Goal: Information Seeking & Learning: Learn about a topic

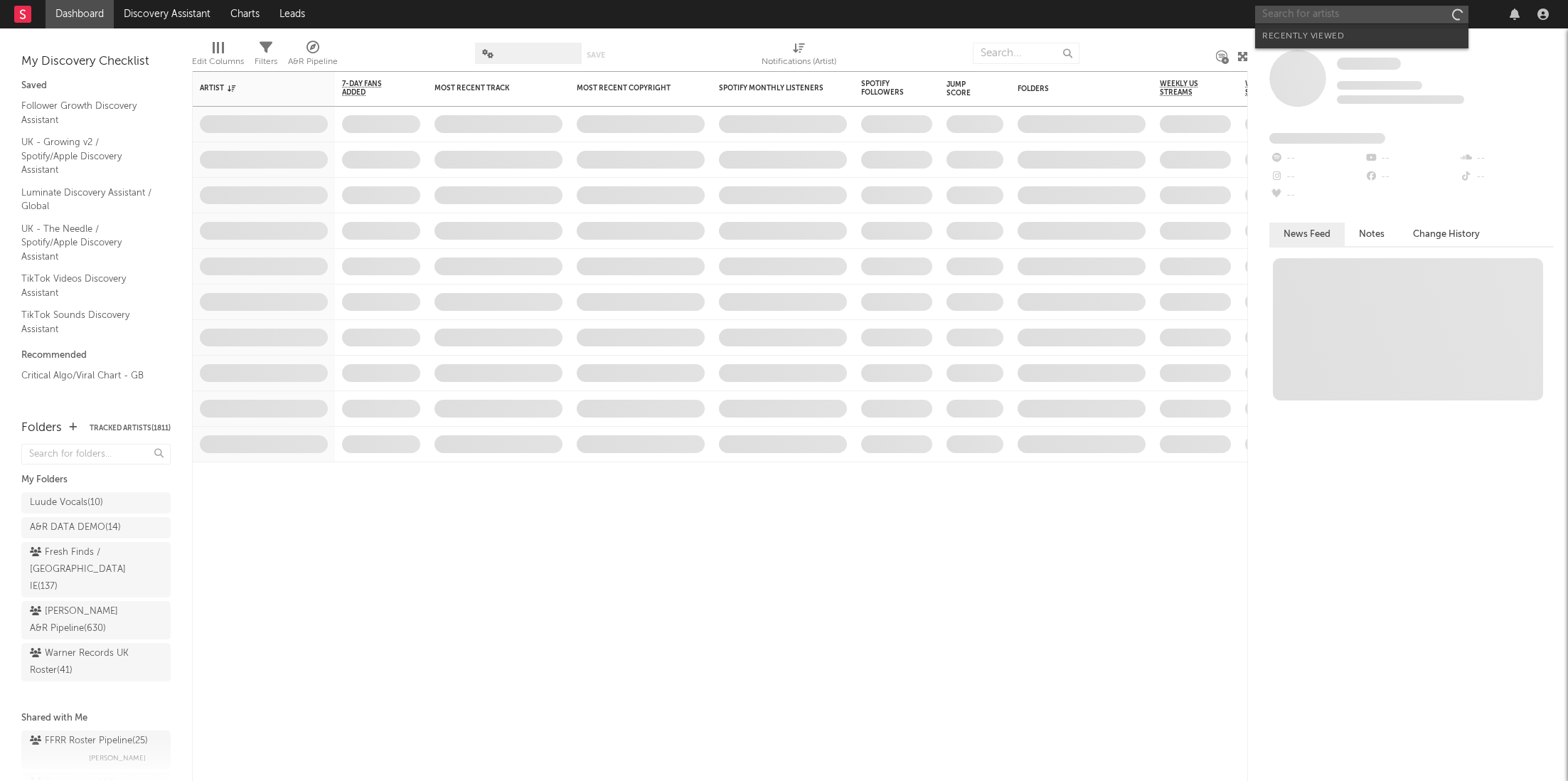
click at [1288, 13] on input "text" at bounding box center [1362, 15] width 213 height 18
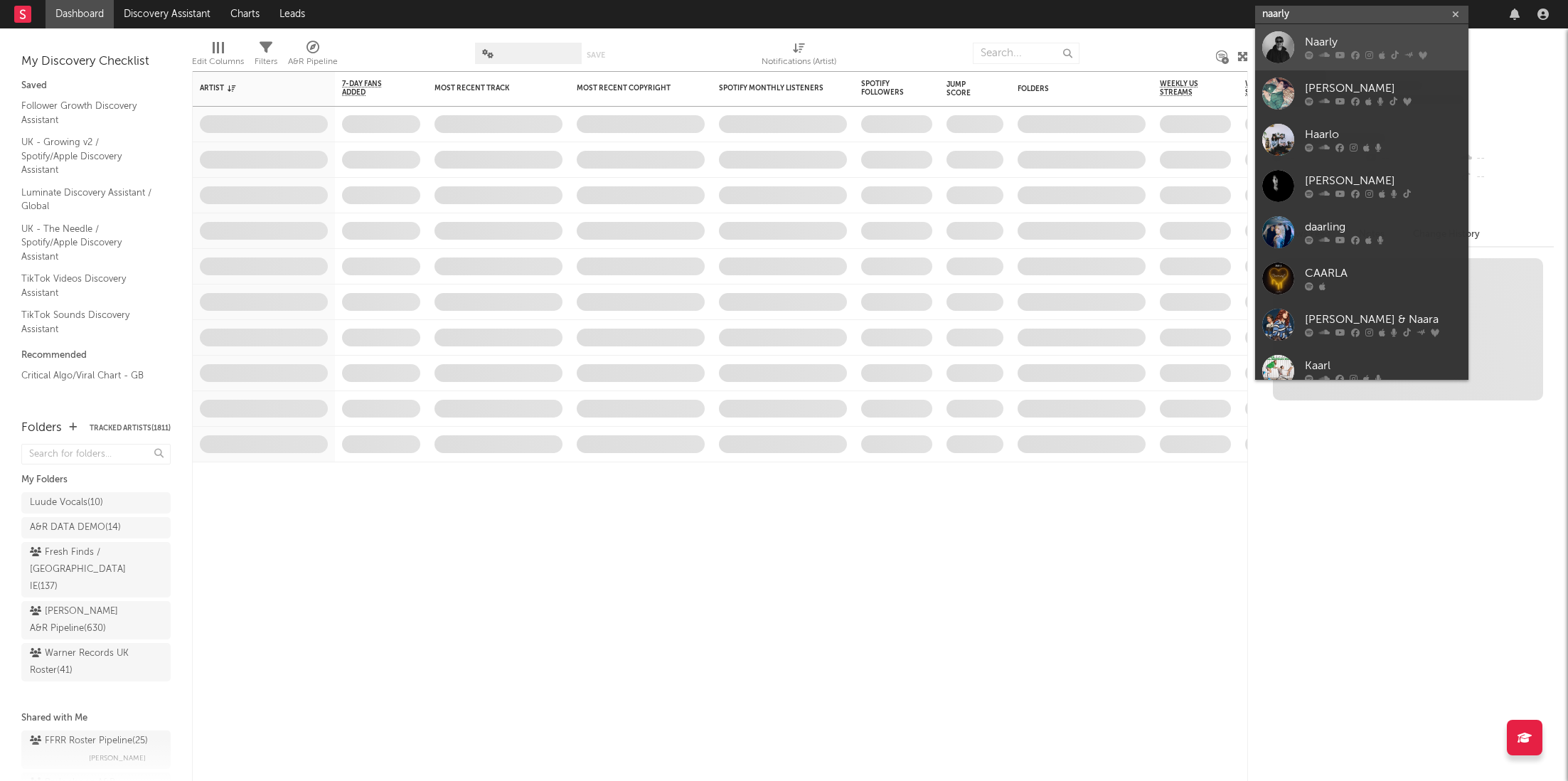
type input "naarly"
click at [1305, 36] on div "Naarly" at bounding box center [1383, 42] width 156 height 17
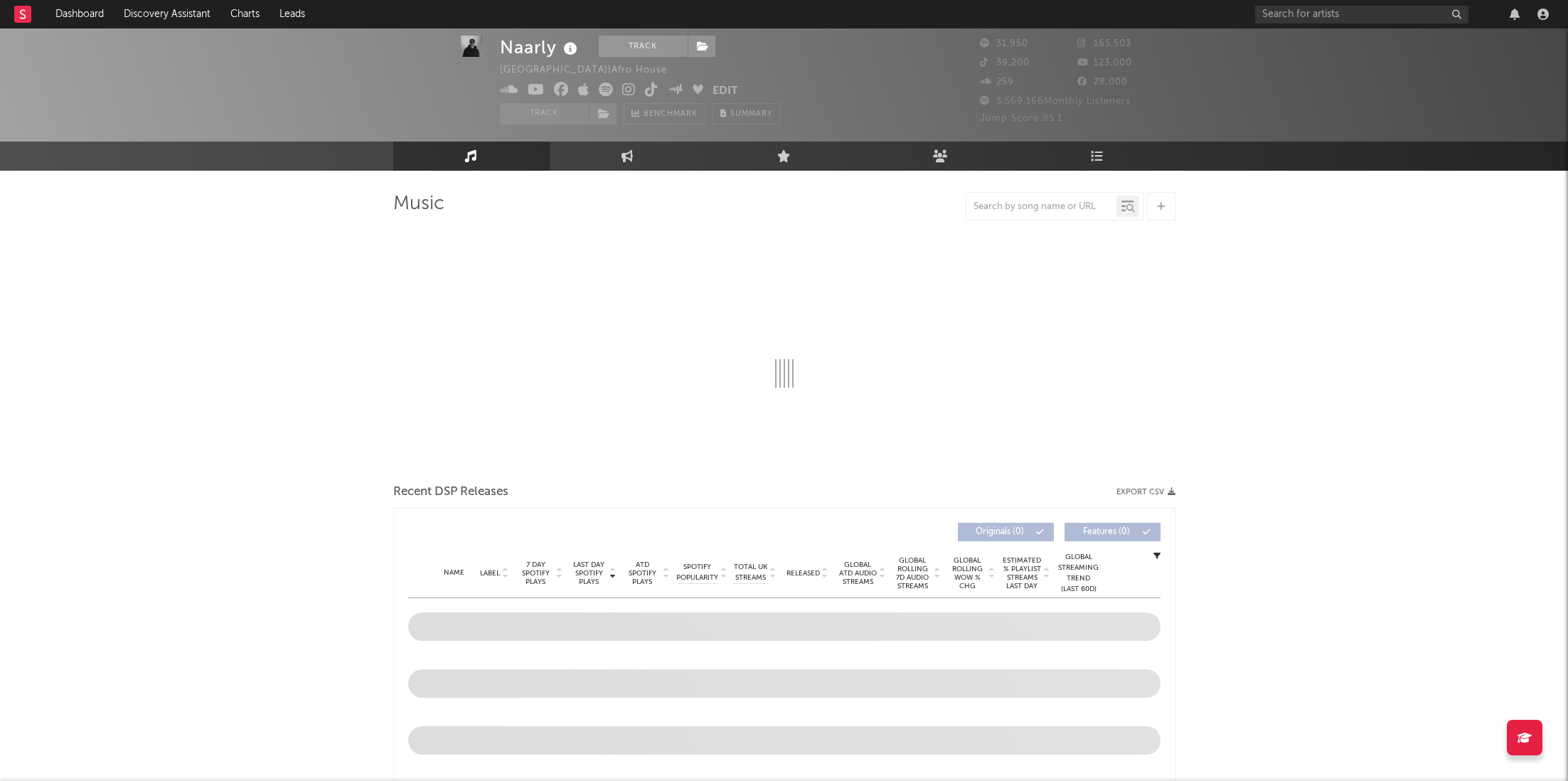
select select "6m"
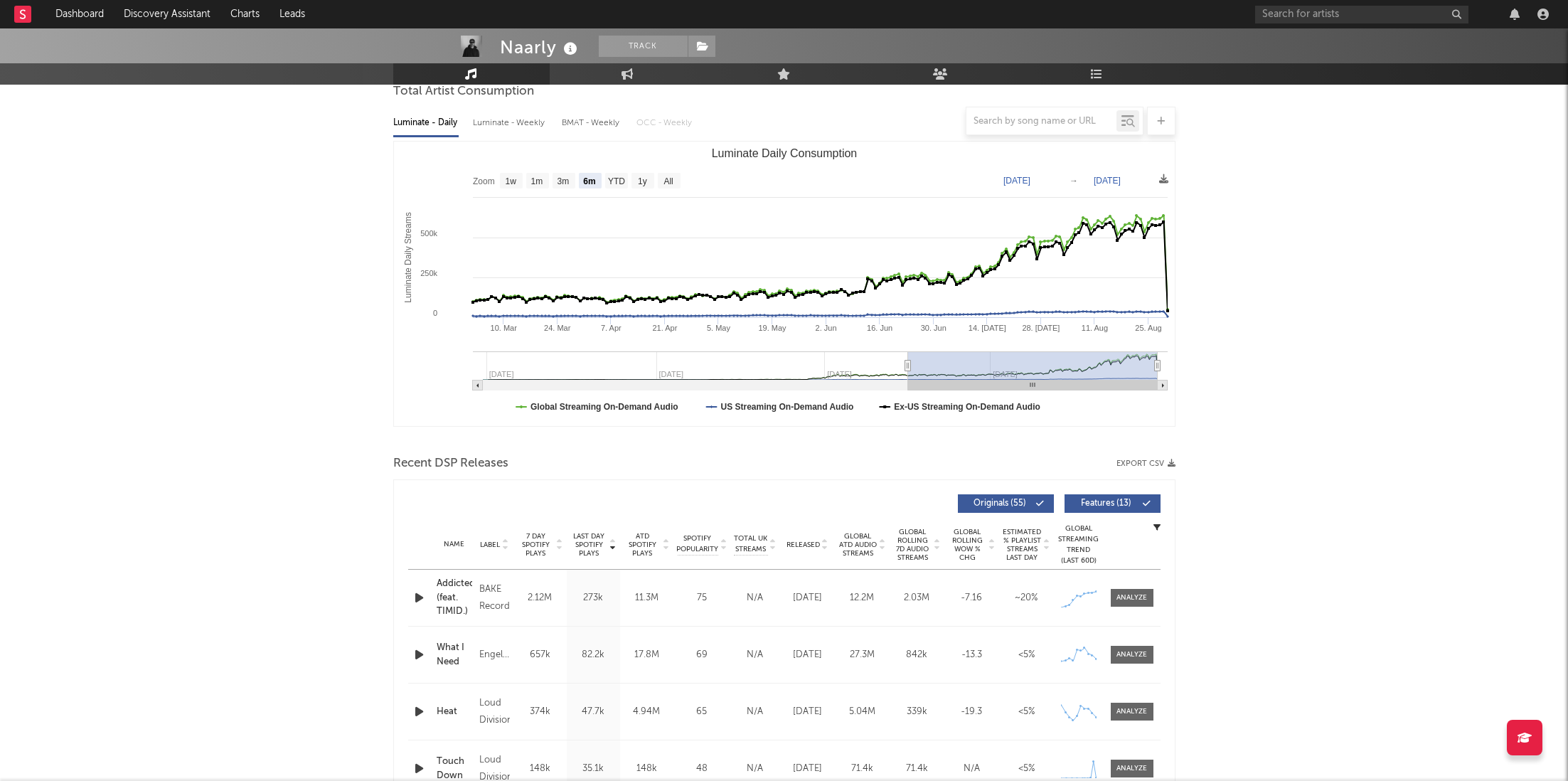
scroll to position [150, 0]
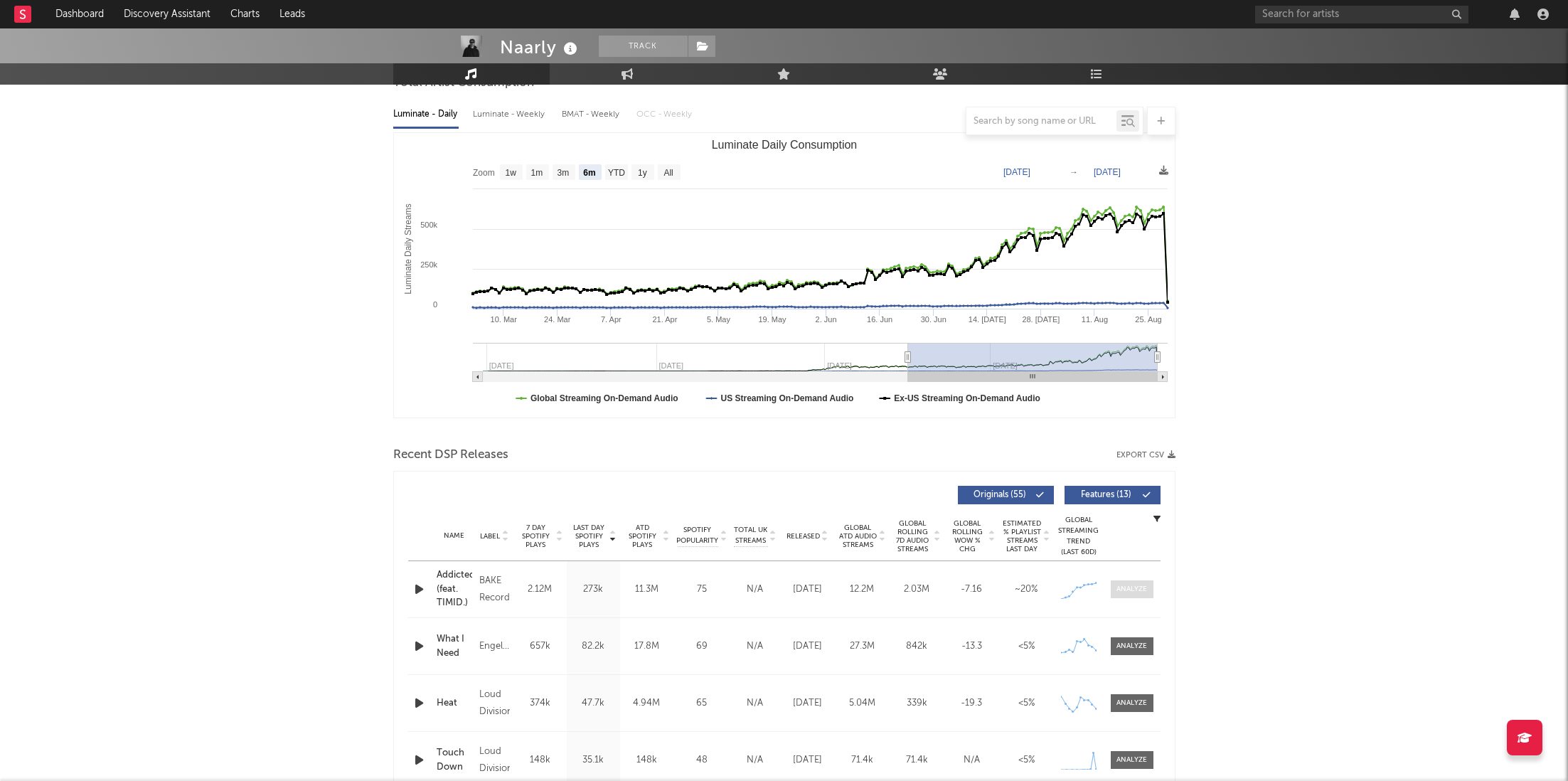
click at [1131, 583] on span at bounding box center [1132, 589] width 43 height 18
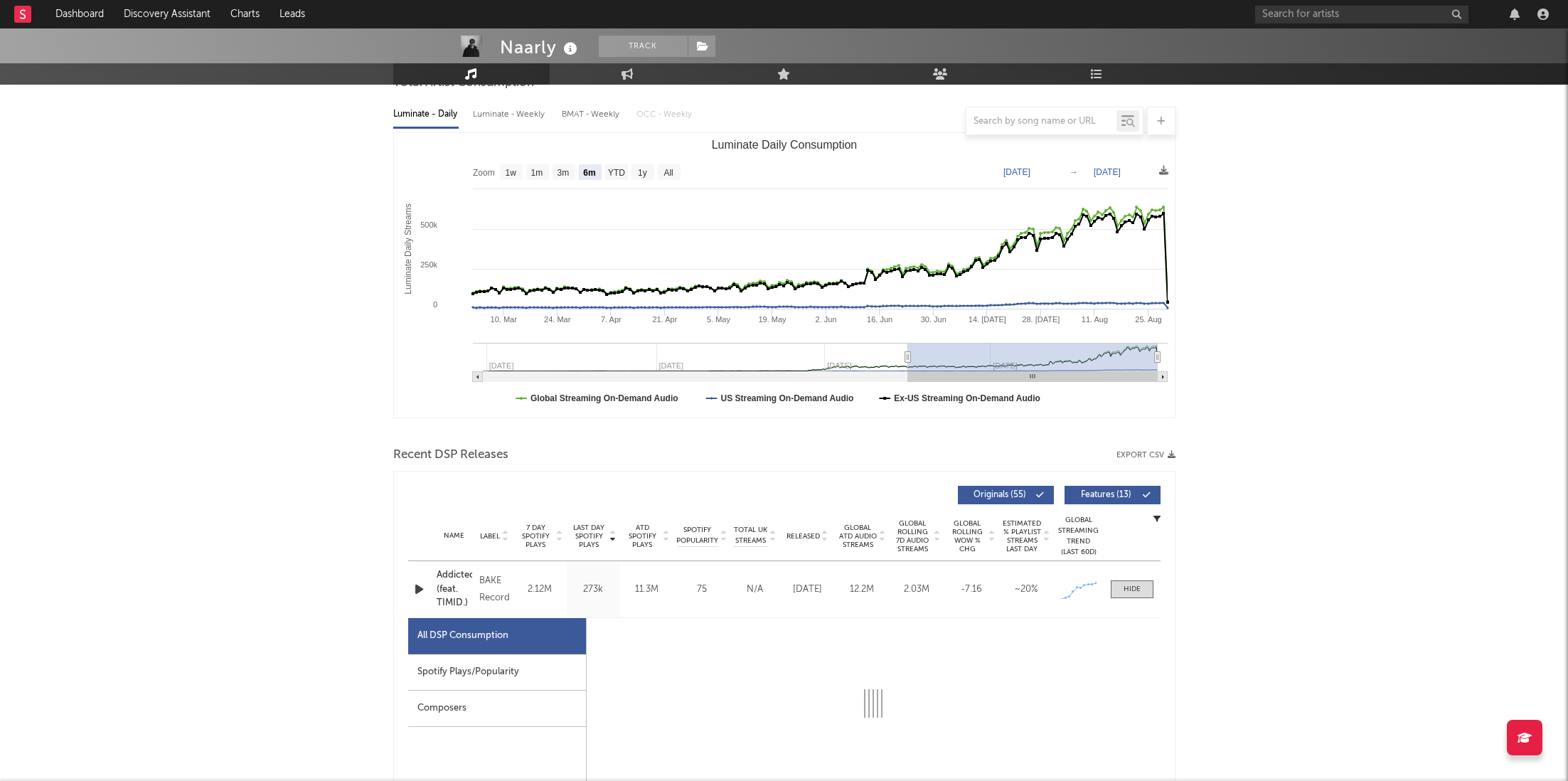
select select "1w"
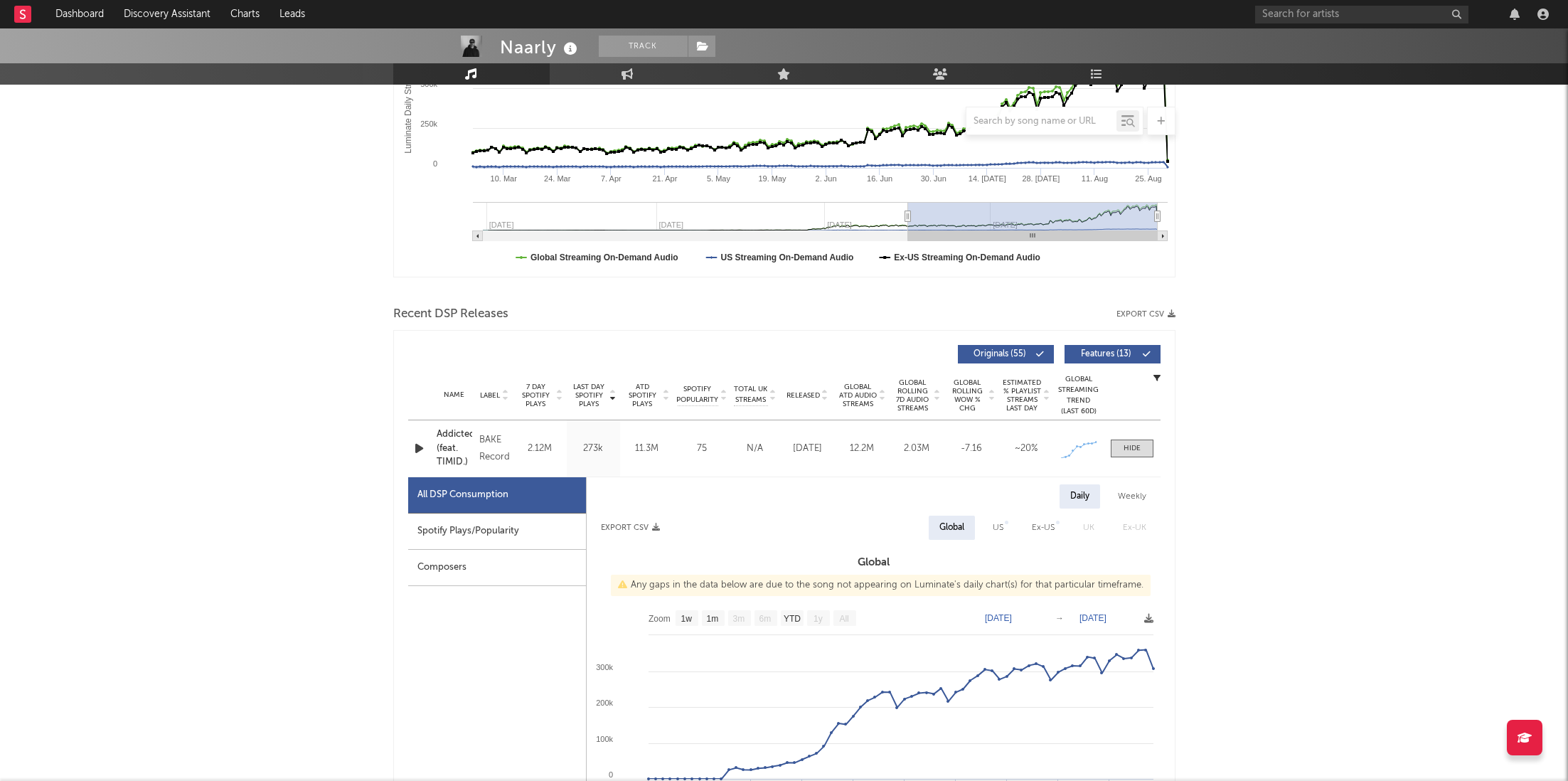
scroll to position [328, 0]
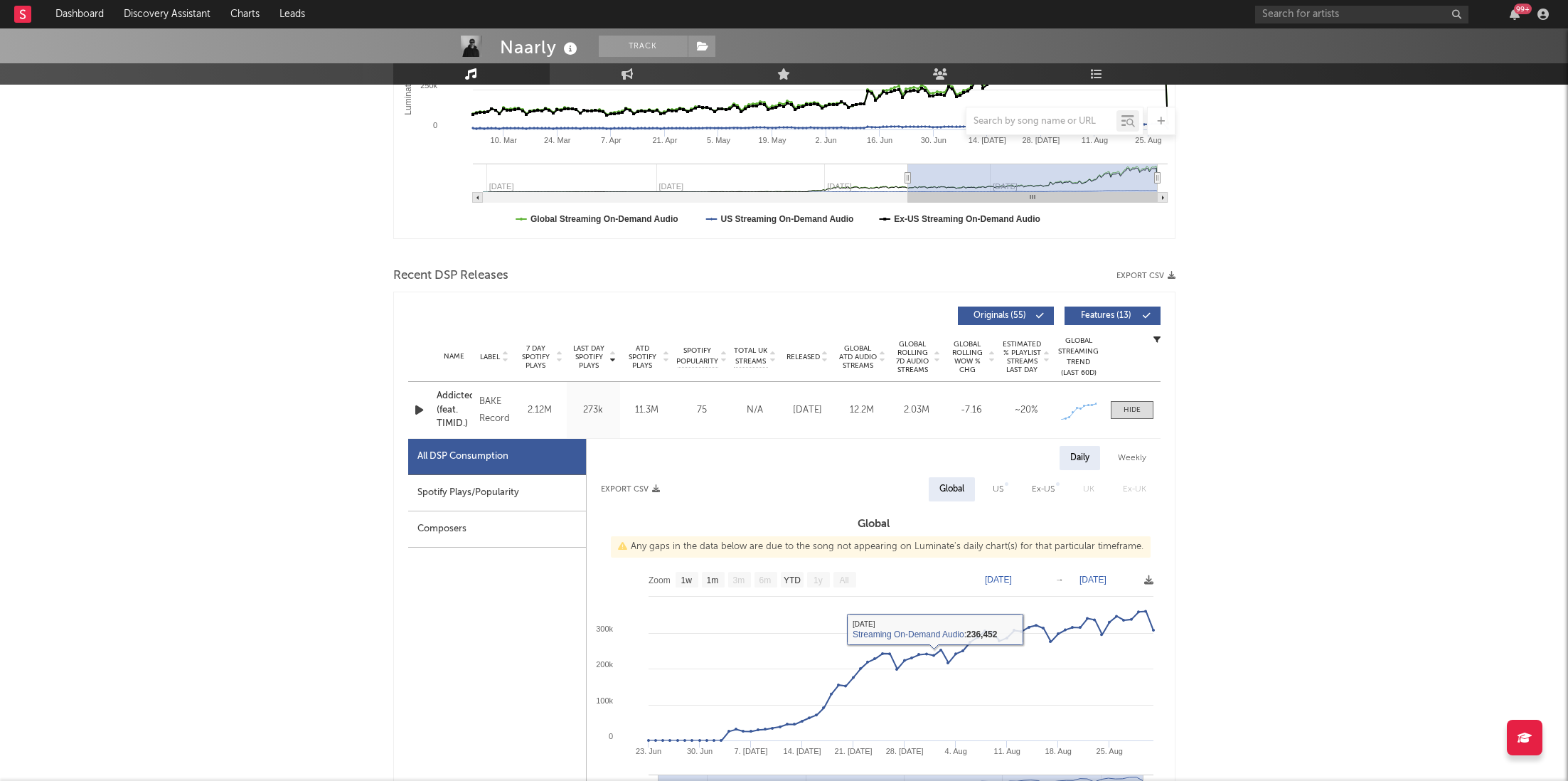
click at [460, 486] on div "Spotify Plays/Popularity" at bounding box center [497, 493] width 178 height 36
select select "1w"
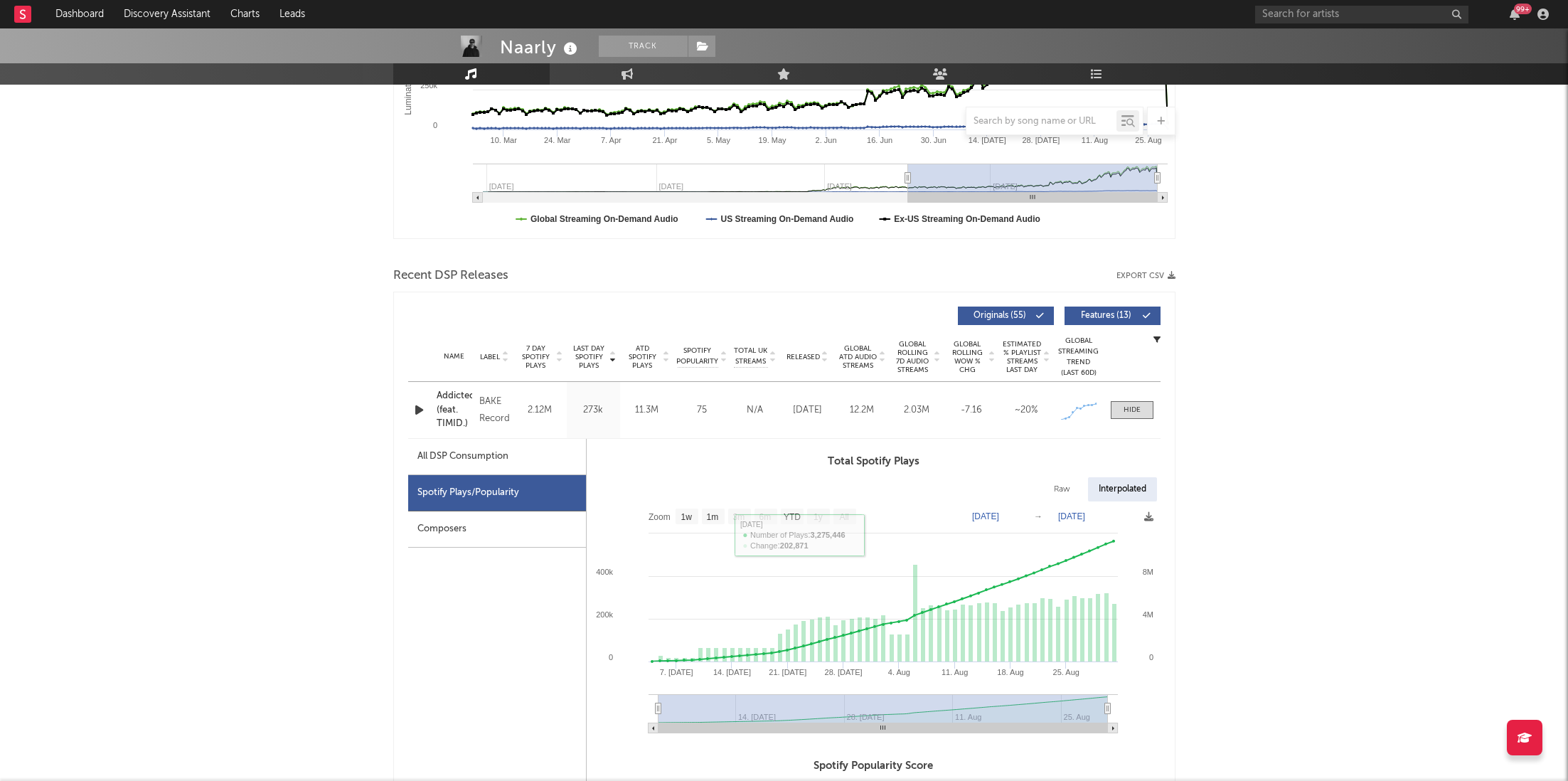
click at [489, 449] on div "All DSP Consumption" at bounding box center [462, 457] width 91 height 17
select select "1w"
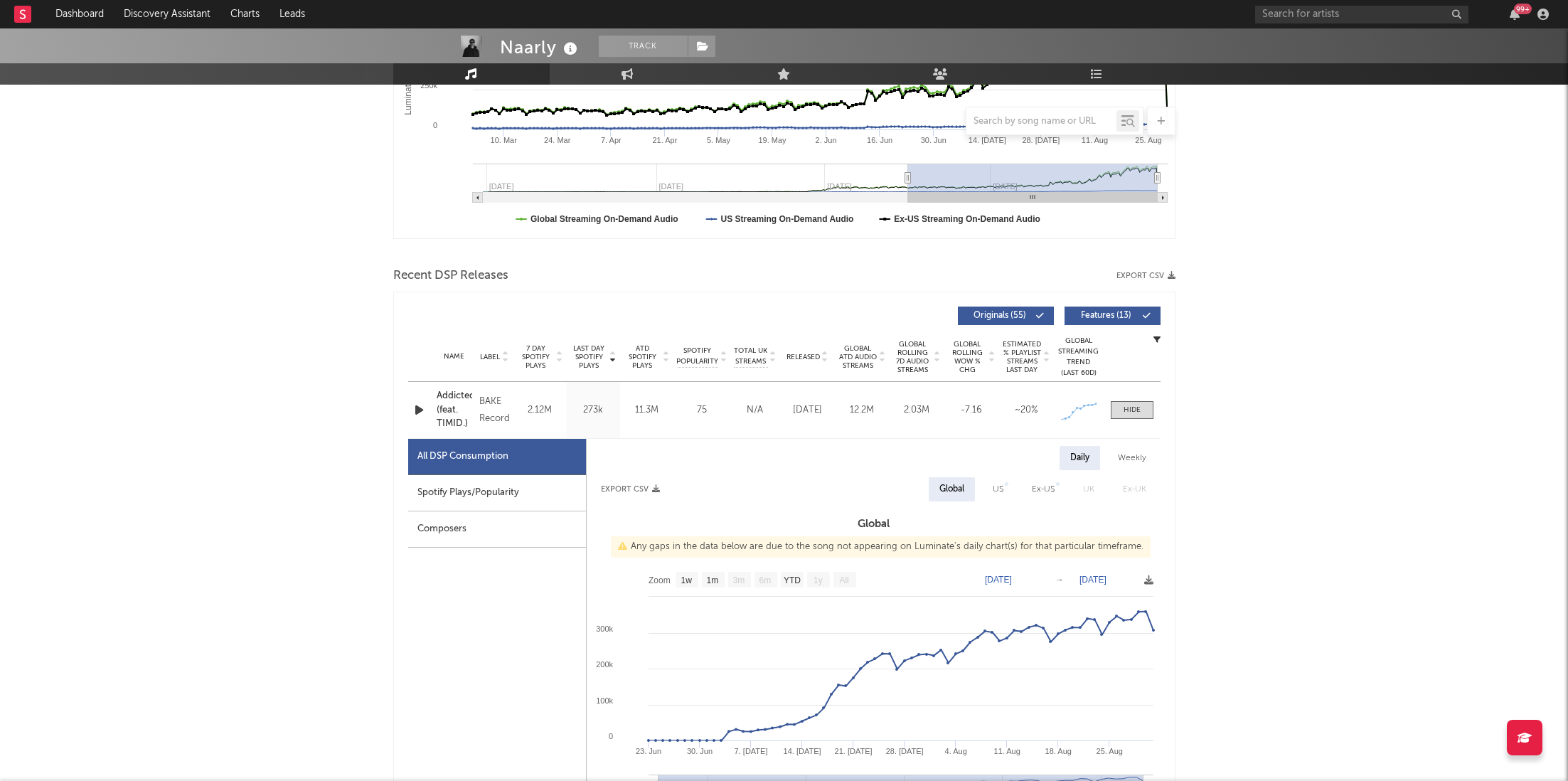
click at [527, 489] on div "Spotify Plays/Popularity" at bounding box center [497, 493] width 178 height 36
select select "1w"
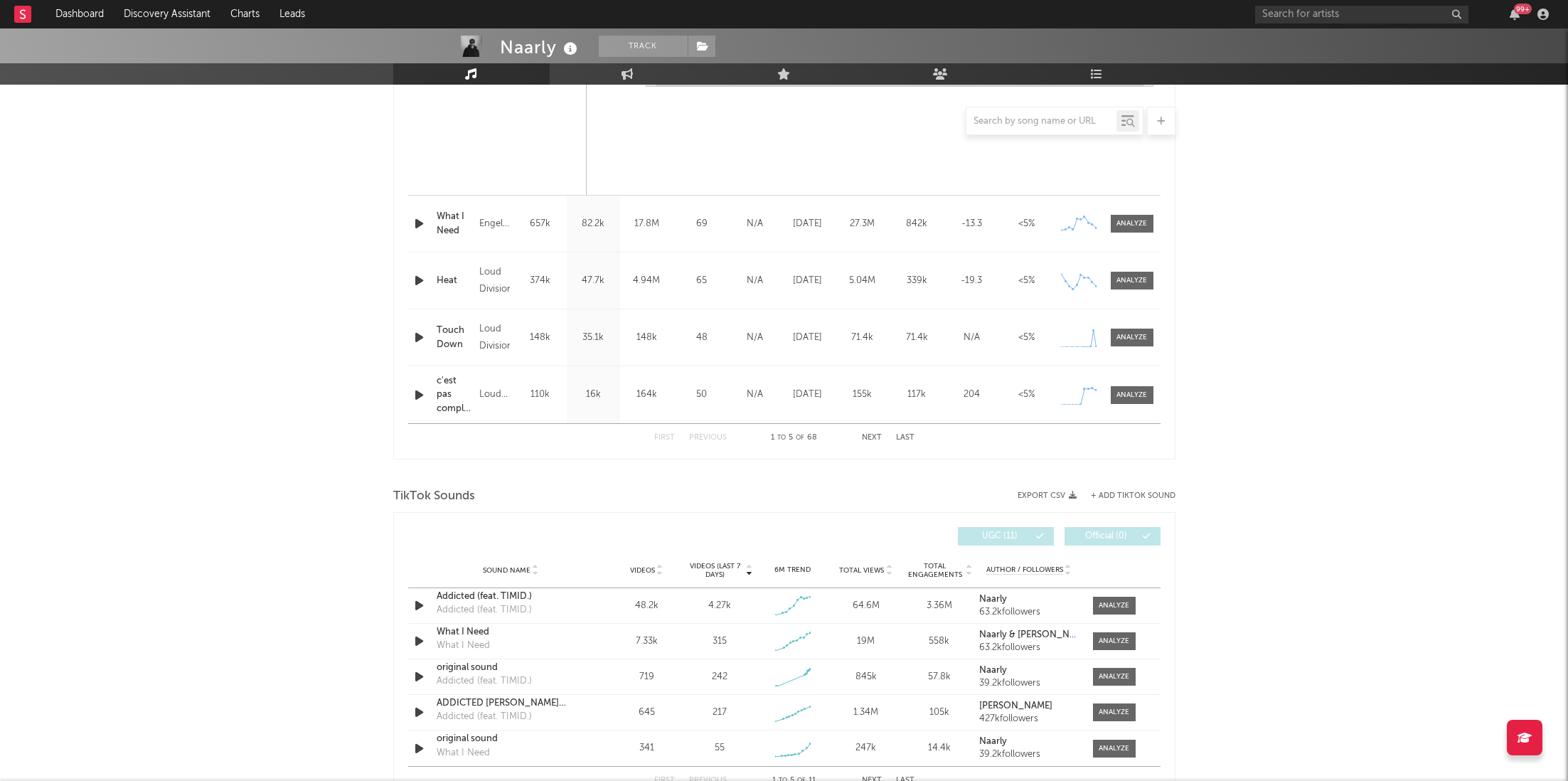
scroll to position [1275, 0]
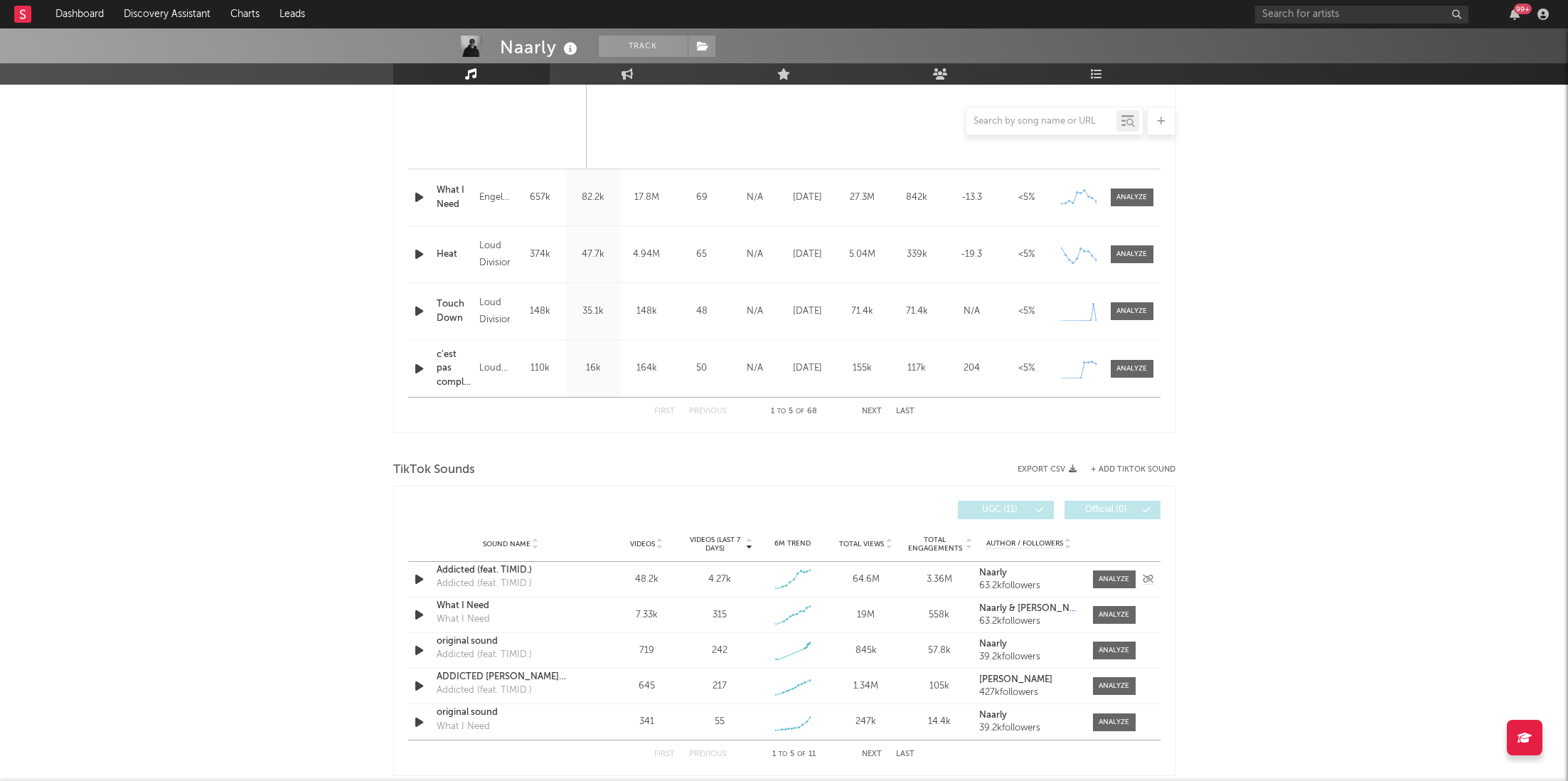
click at [1113, 564] on div "Sound Name Addicted (feat. TIMID.) Addicted (feat. TIMID.) Videos 48.2k Videos …" at bounding box center [784, 579] width 753 height 35
click at [1111, 579] on div at bounding box center [1114, 579] width 30 height 11
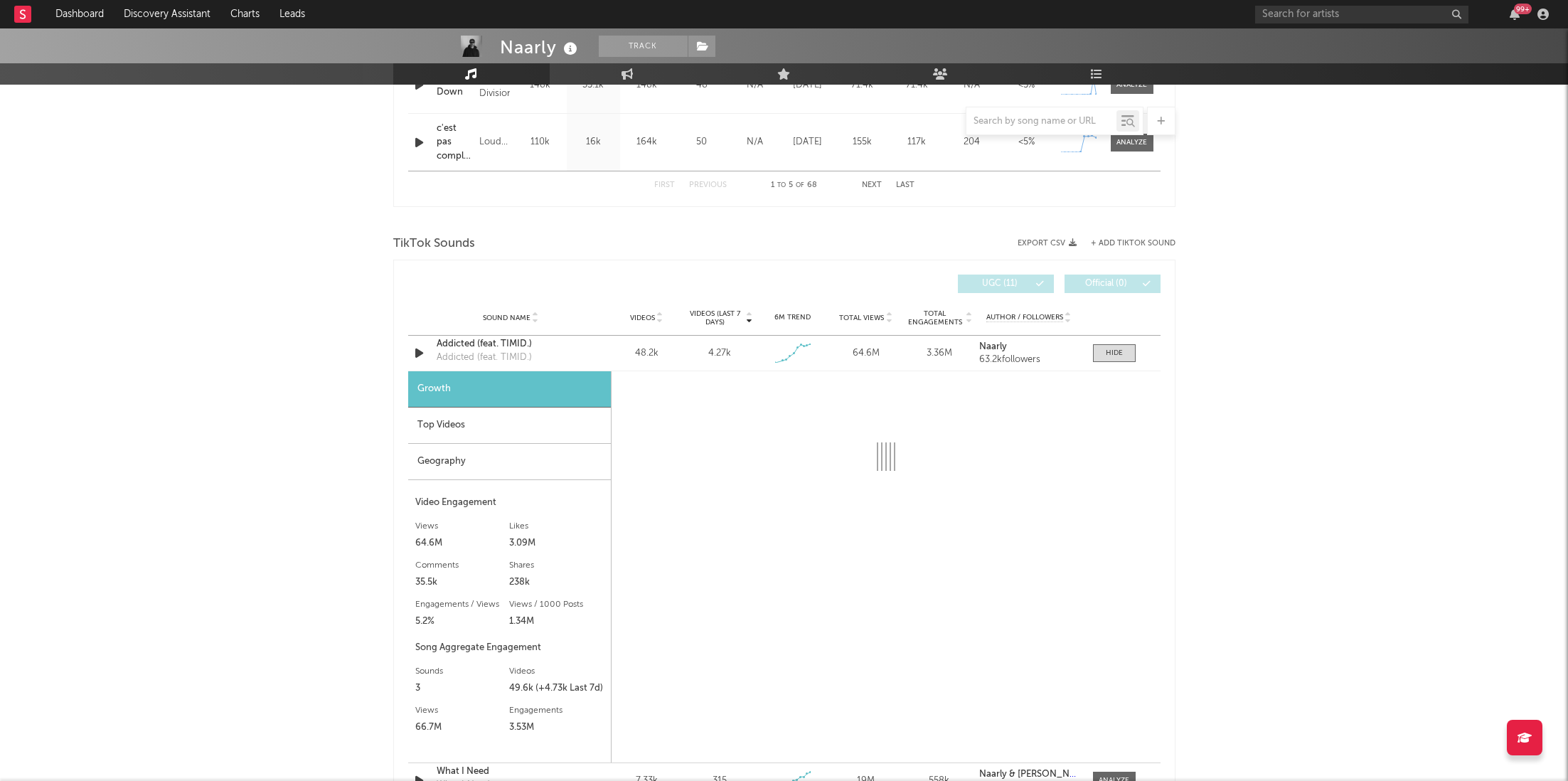
select select "1w"
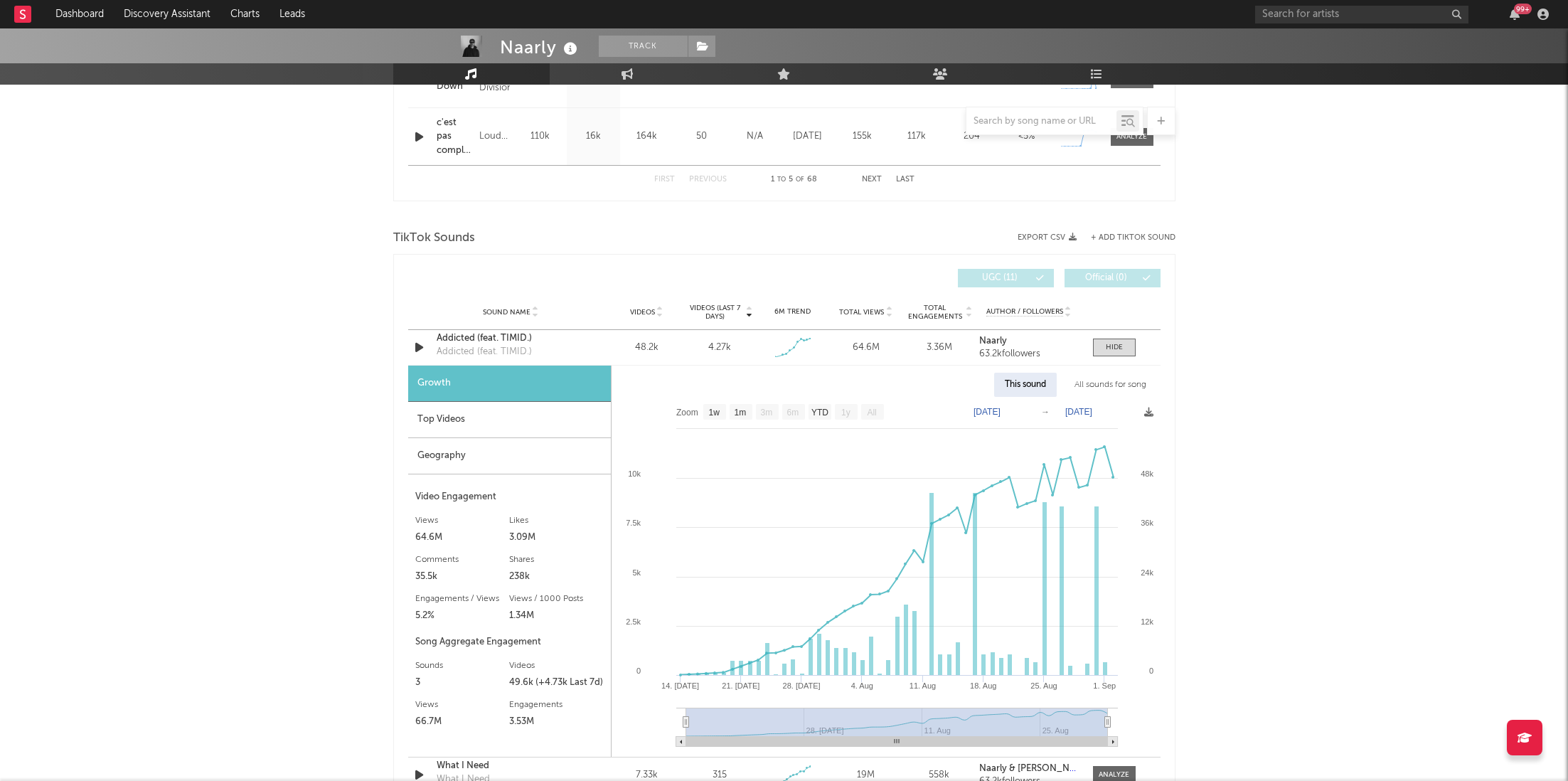
scroll to position [0, 0]
